Goal: Register for event/course

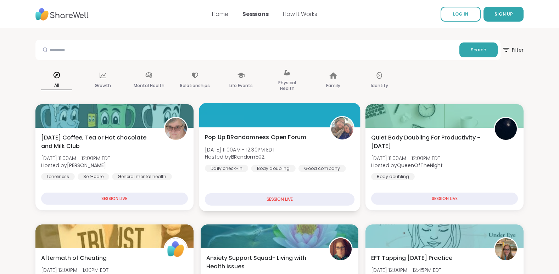
click at [274, 177] on div "Pop Up BRandomness Open Forum [DATE] 11:00AM - 12:30PM EDT Hosted by BRandom502…" at bounding box center [279, 169] width 161 height 84
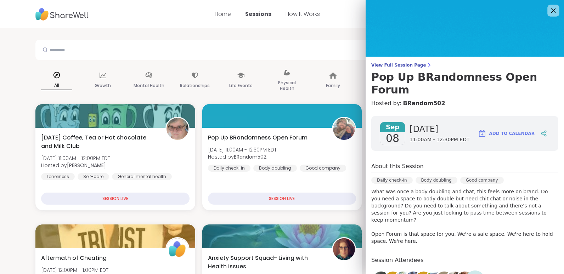
click at [549, 10] on icon at bounding box center [553, 10] width 9 height 9
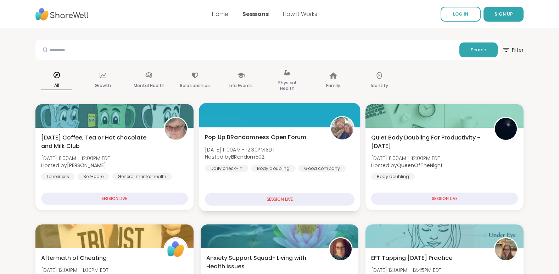
click at [294, 171] on div "Daily check-in Body doubling Good company" at bounding box center [275, 168] width 141 height 7
click at [294, 171] on div "Daily check-in Body doubling Good company" at bounding box center [276, 168] width 141 height 7
click at [294, 171] on div "Daily check-in Body doubling Good company" at bounding box center [275, 168] width 141 height 7
click at [294, 171] on div "Daily check-in Body doubling Good company" at bounding box center [276, 168] width 141 height 7
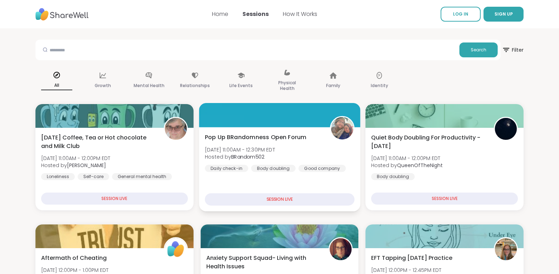
click at [294, 171] on div "Daily check-in Body doubling Good company" at bounding box center [275, 168] width 141 height 7
click at [239, 151] on span "[DATE] 11:00AM - 12:30PM EDT" at bounding box center [241, 149] width 70 height 7
